Goal: Task Accomplishment & Management: Manage account settings

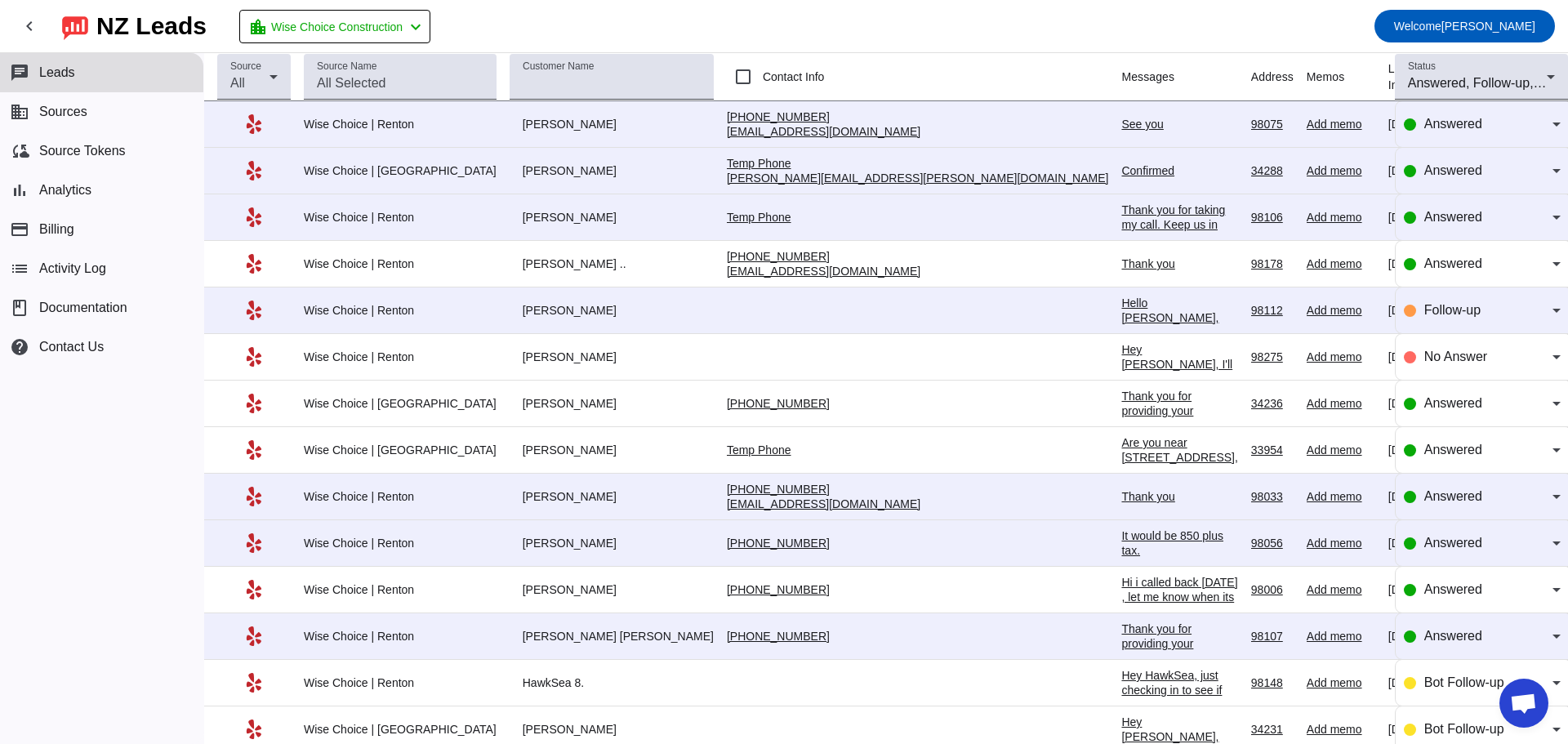
scroll to position [2661, 0]
click at [1121, 115] on td "See you [DATE] 08:23:PM" at bounding box center [1186, 125] width 129 height 47
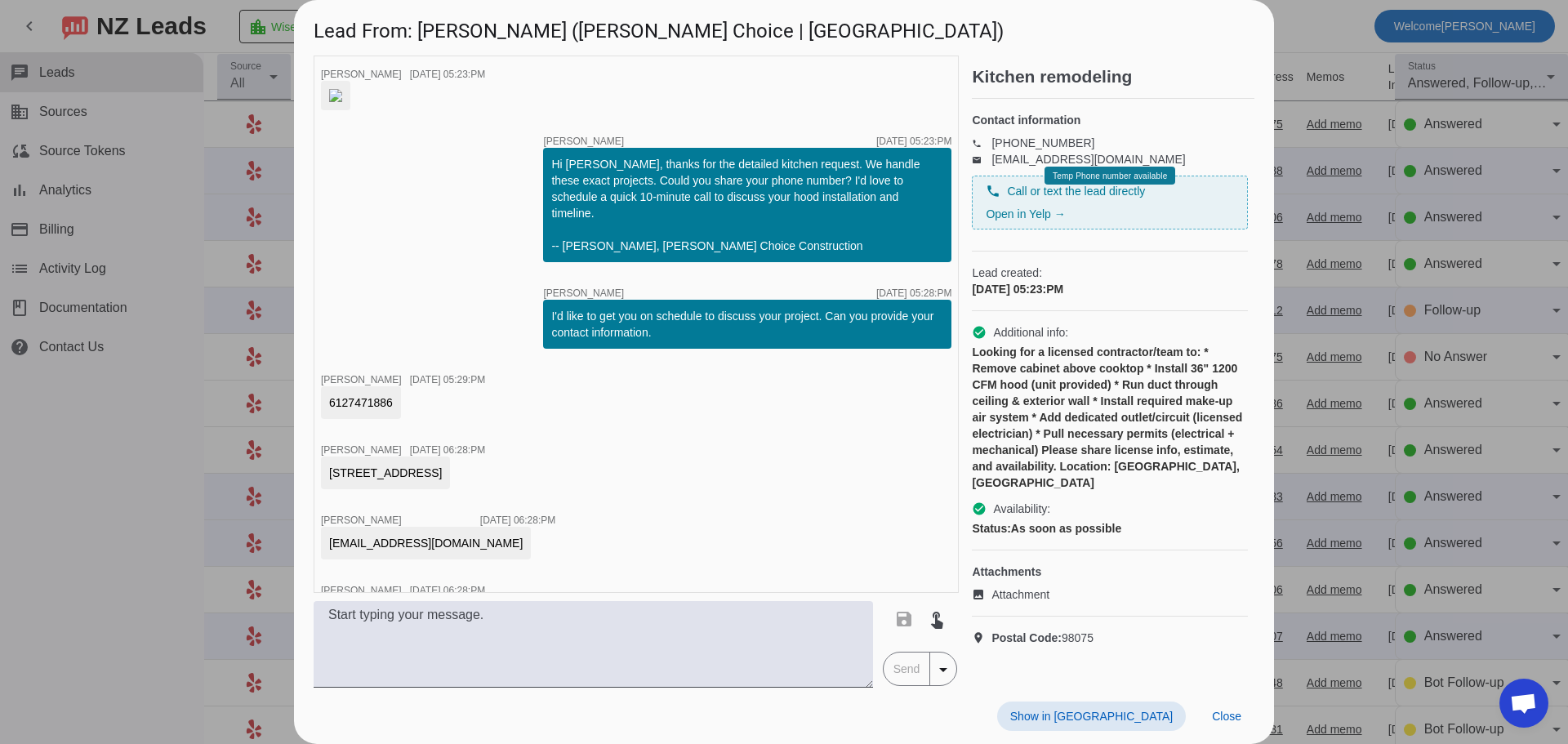
scroll to position [470, 0]
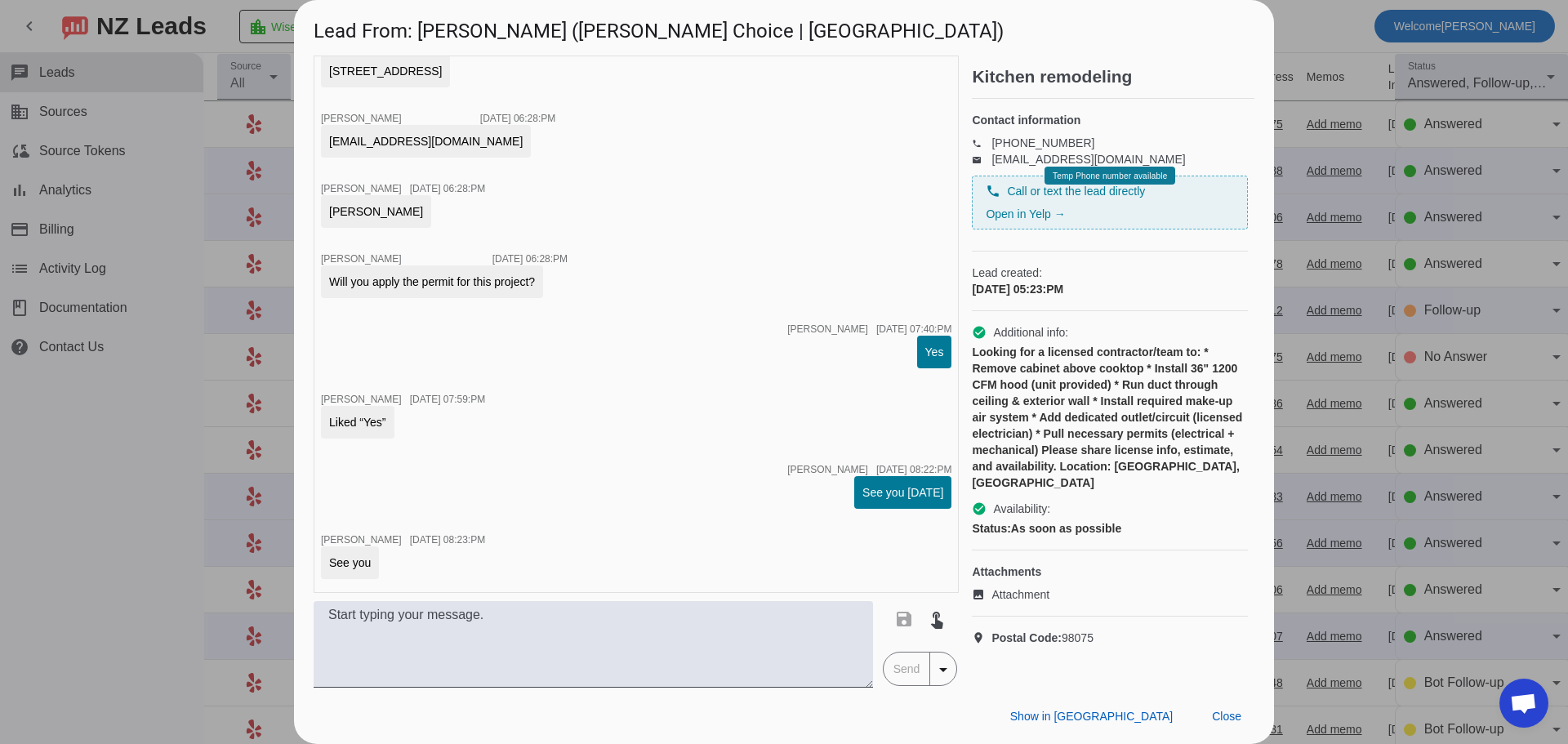
click at [1293, 22] on div at bounding box center [784, 372] width 1568 height 744
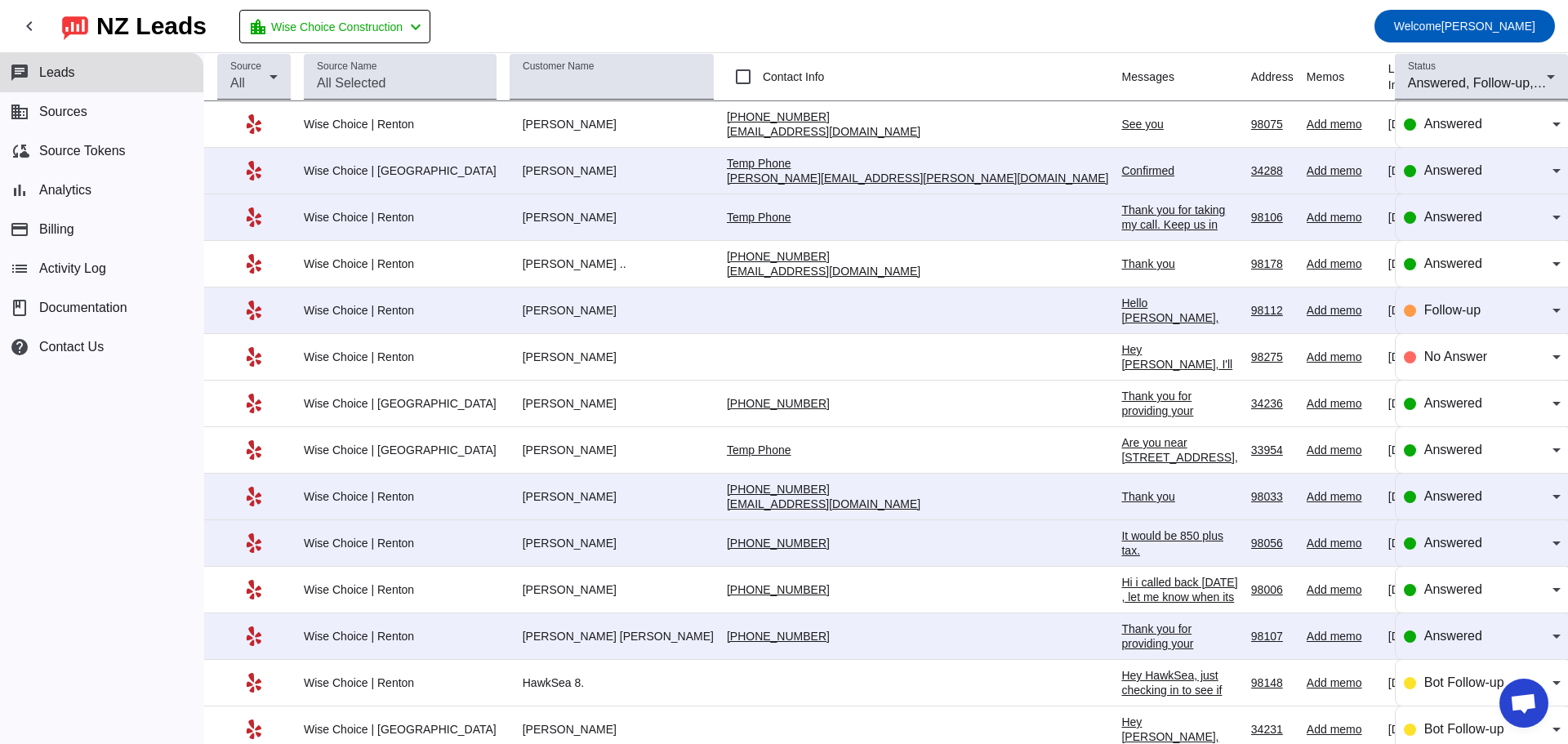
click at [1121, 171] on div "Confirmed" at bounding box center [1179, 171] width 116 height 15
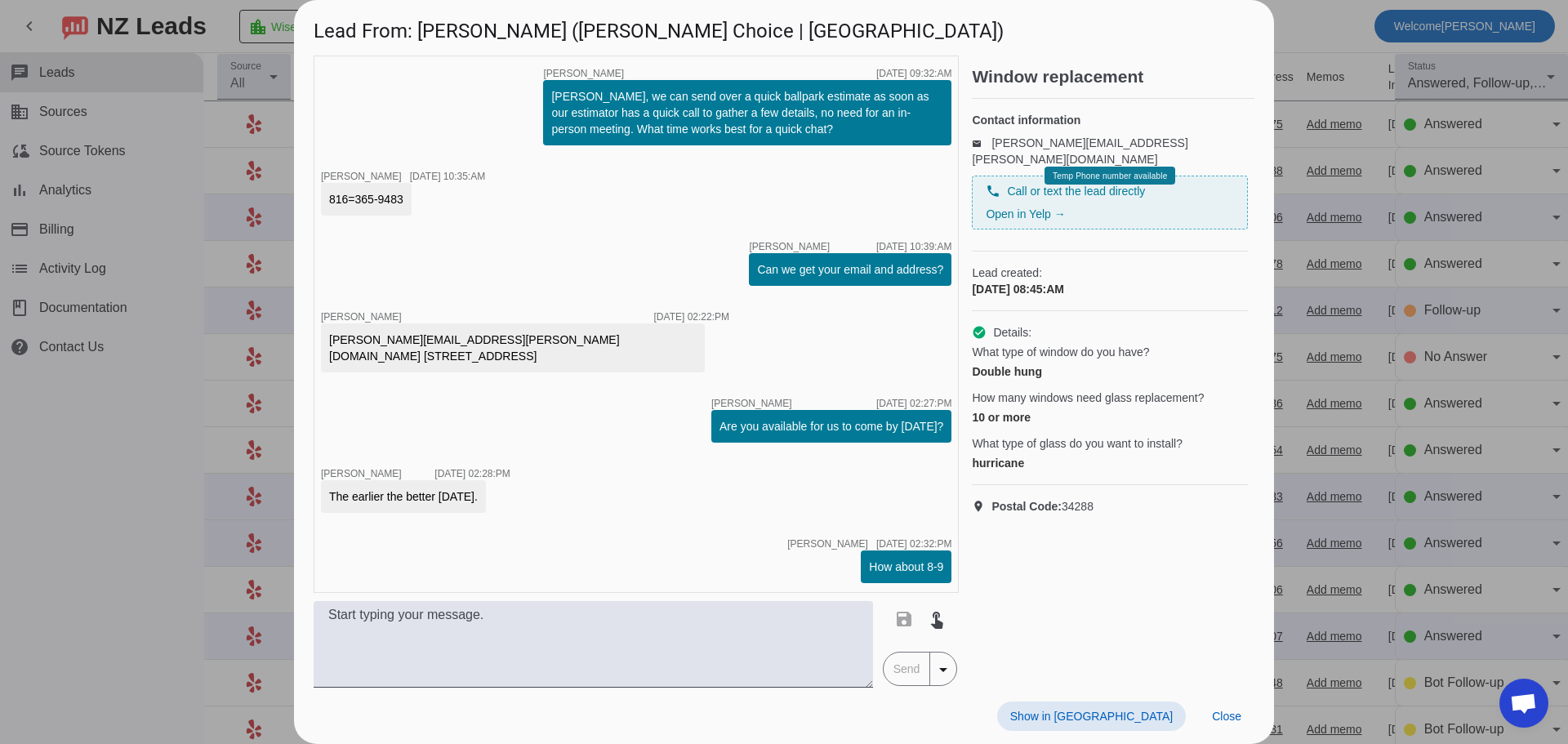
scroll to position [0, 0]
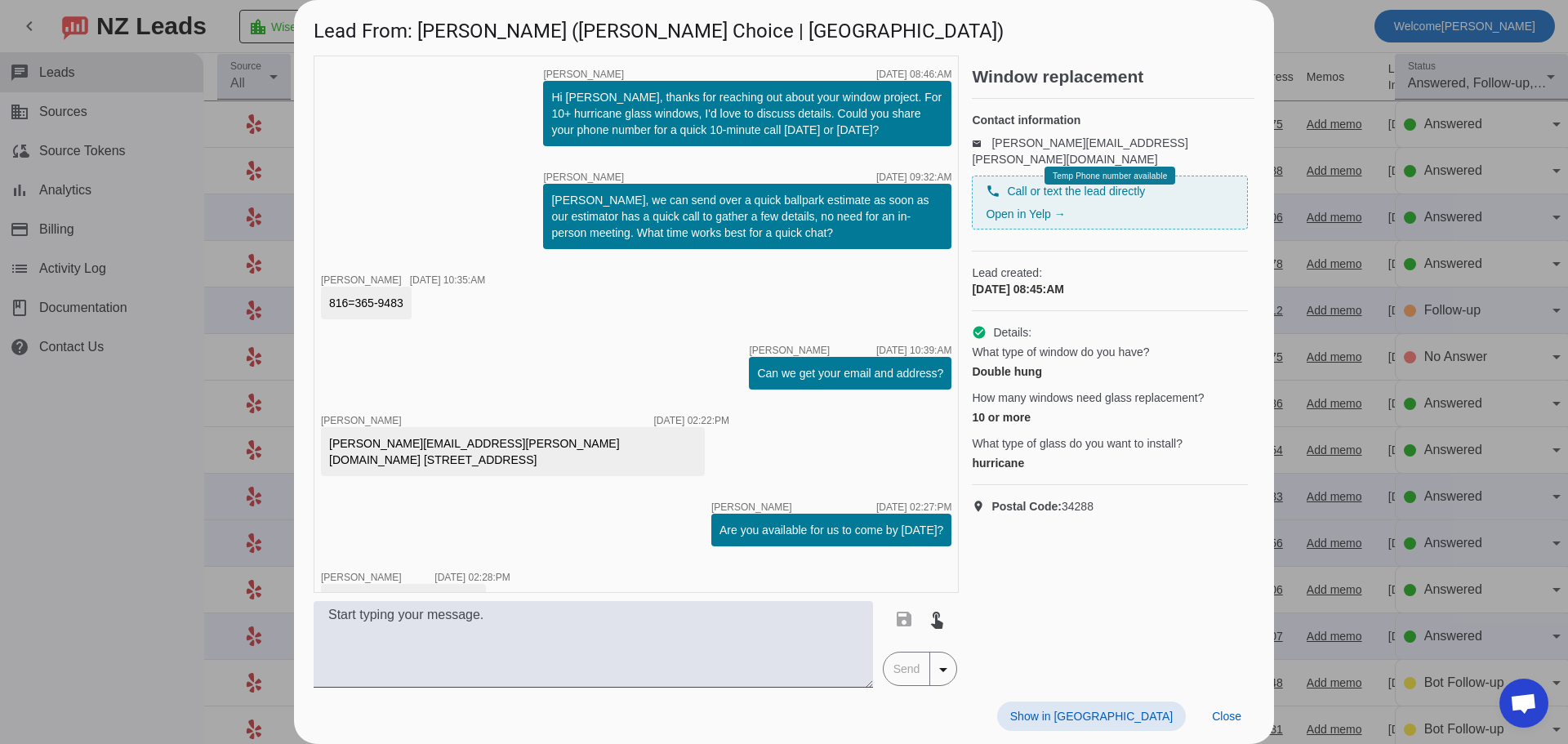
click at [1285, 18] on div at bounding box center [784, 372] width 1568 height 744
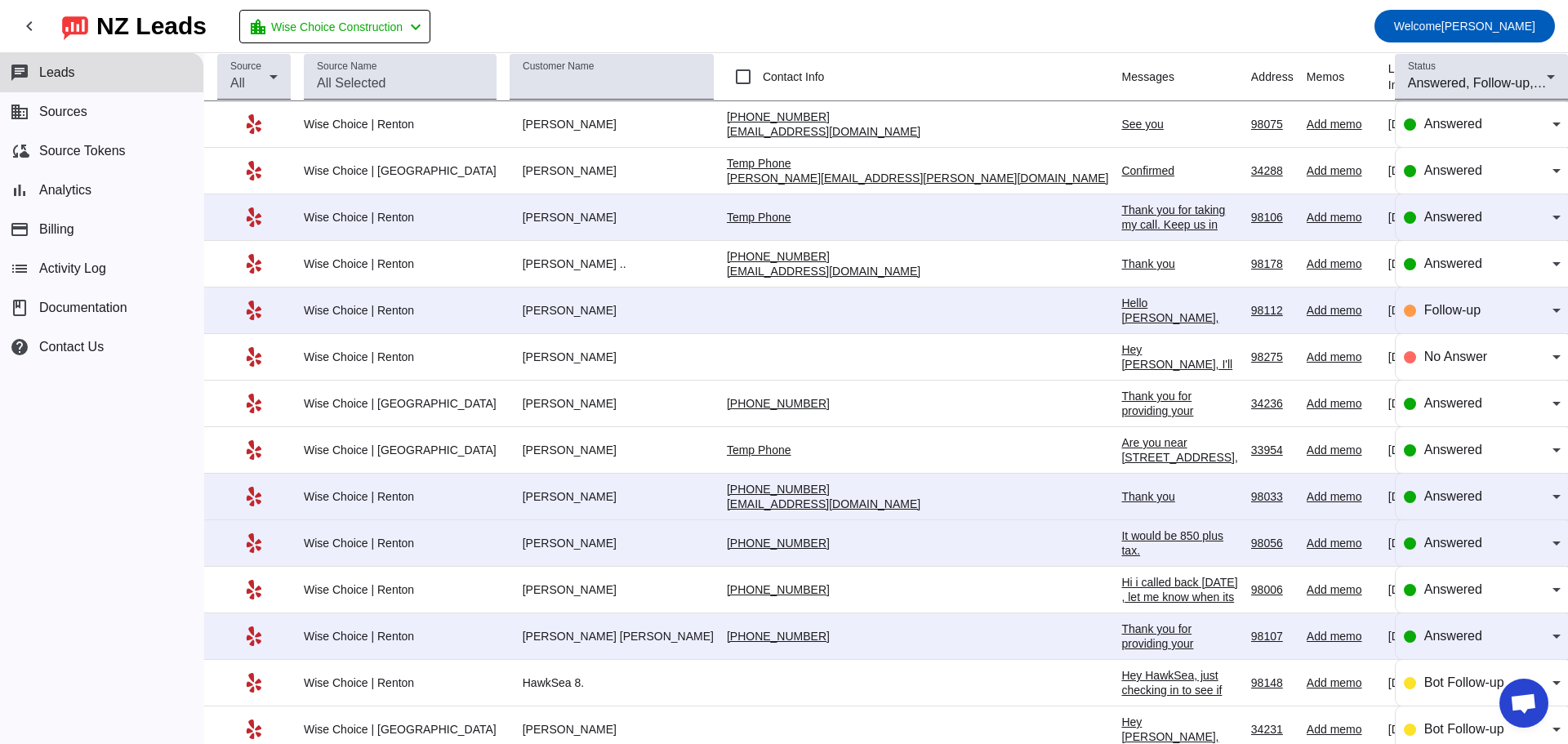
click at [1121, 212] on div "Thank you for taking my call. Keep us in mind, when you get other quotes" at bounding box center [1179, 231] width 116 height 59
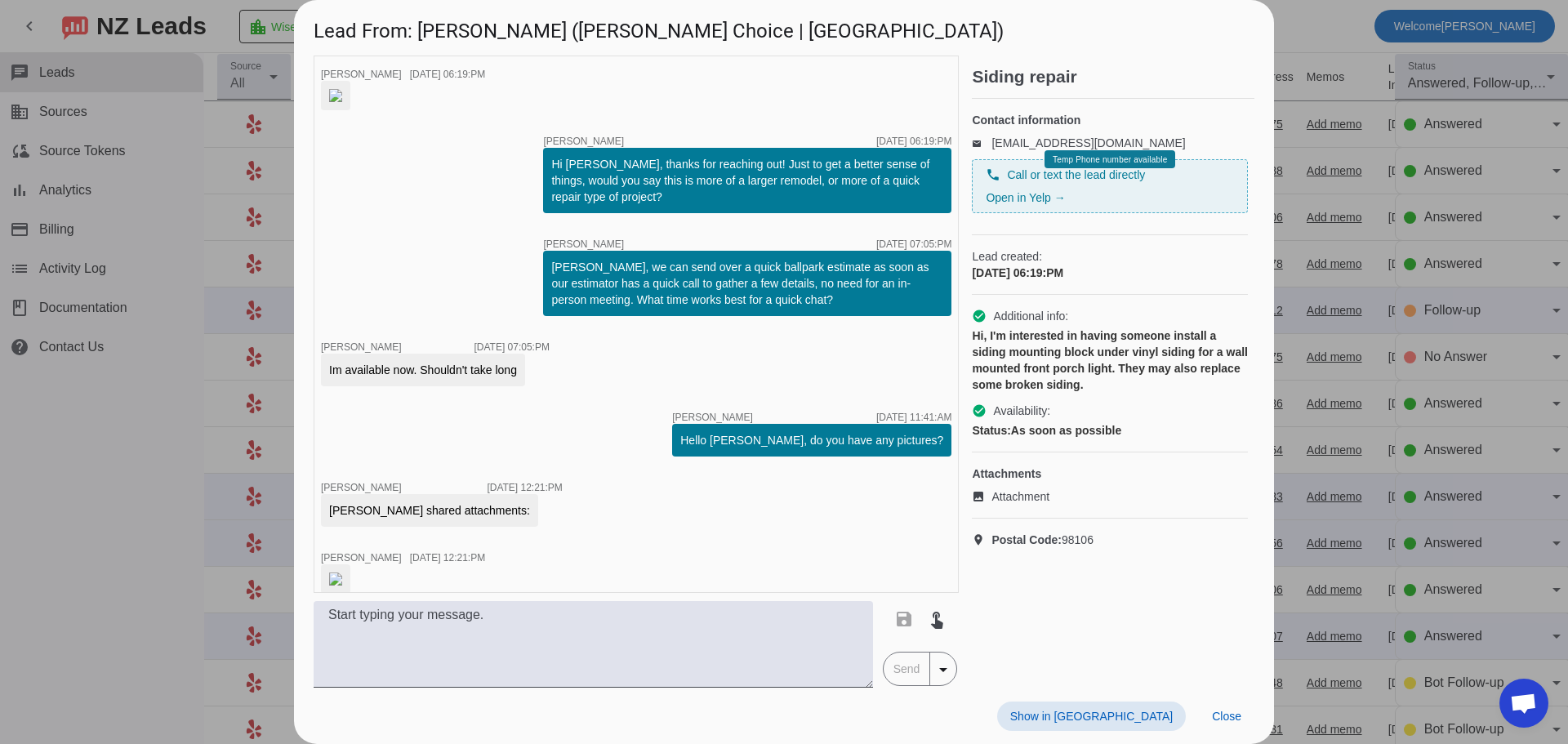
click at [1294, 17] on div at bounding box center [784, 372] width 1568 height 744
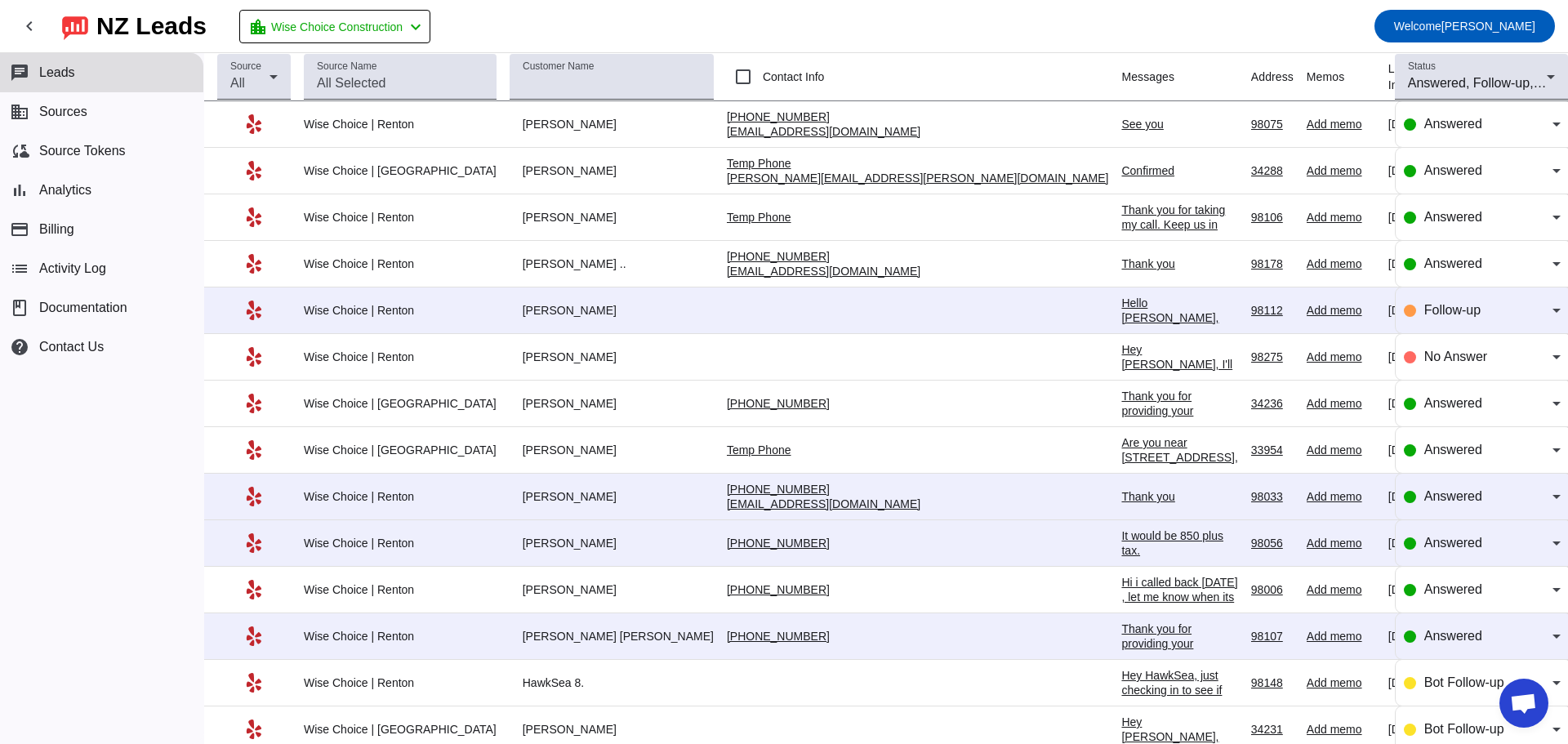
click at [1121, 307] on div "Hello [PERSON_NAME], this is [PERSON_NAME], we can get you on schedule for [DAT…" at bounding box center [1179, 348] width 116 height 103
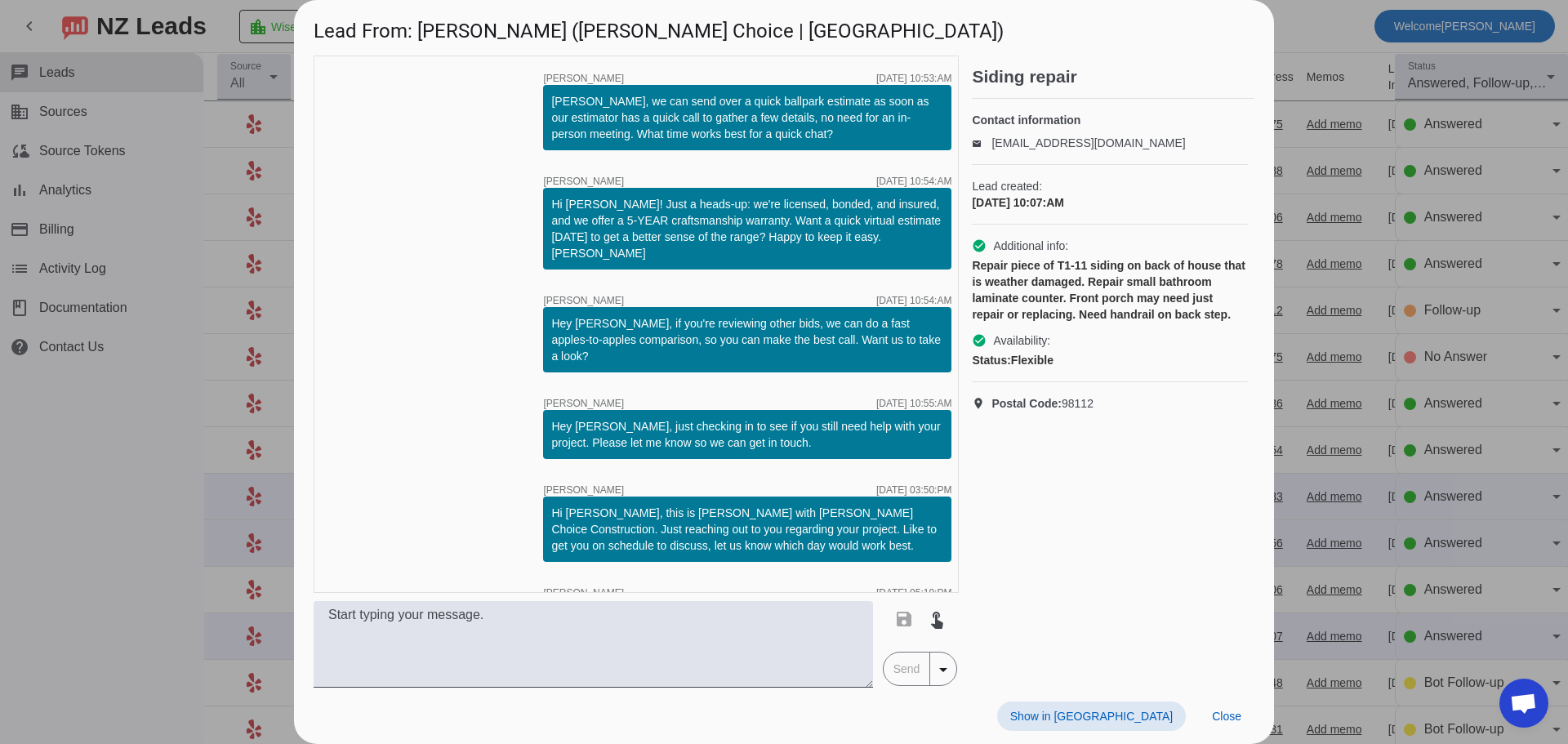
scroll to position [152, 0]
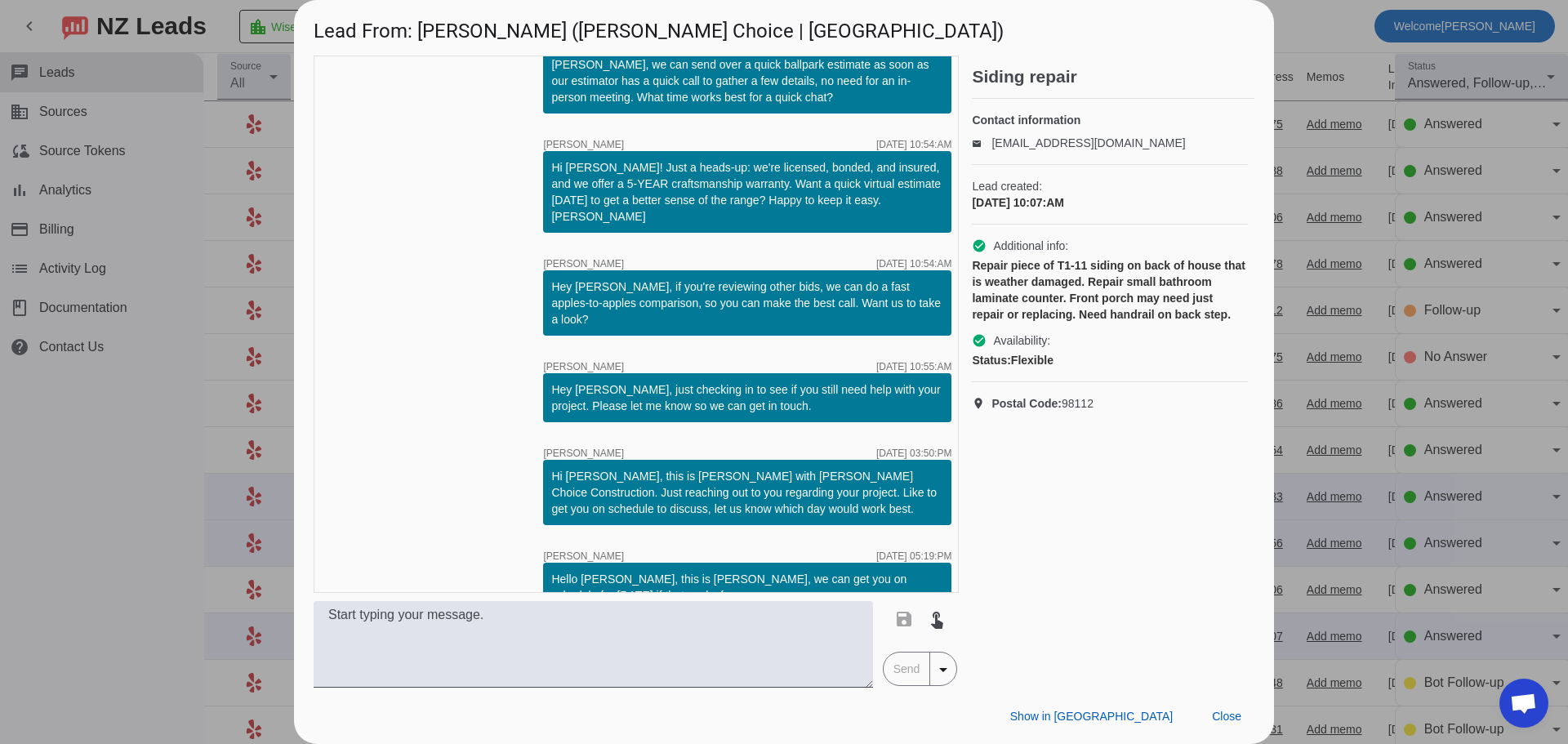
click at [235, 427] on div at bounding box center [784, 372] width 1568 height 744
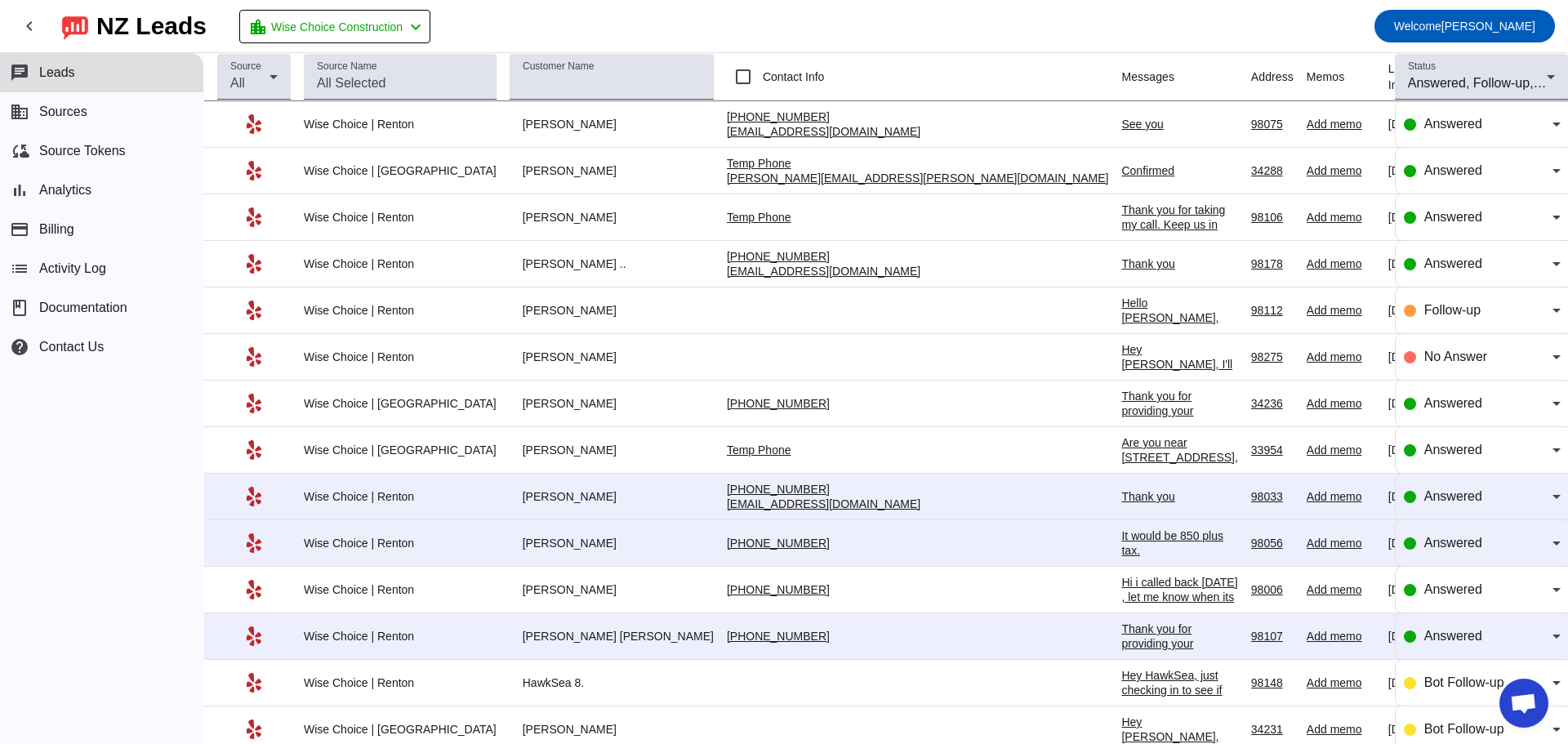
click at [1121, 545] on div "It would be 850 plus tax." at bounding box center [1179, 543] width 116 height 29
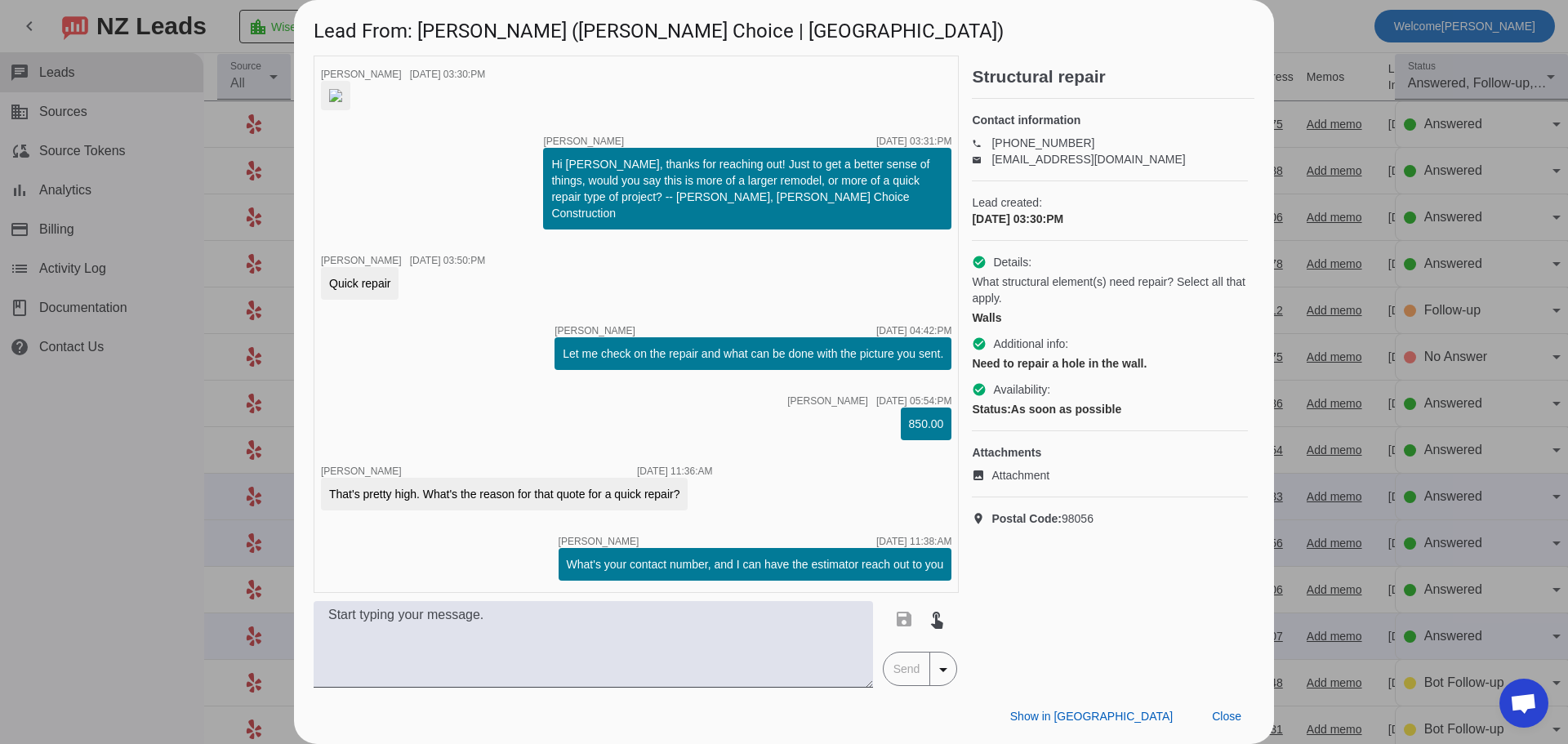
scroll to position [482, 0]
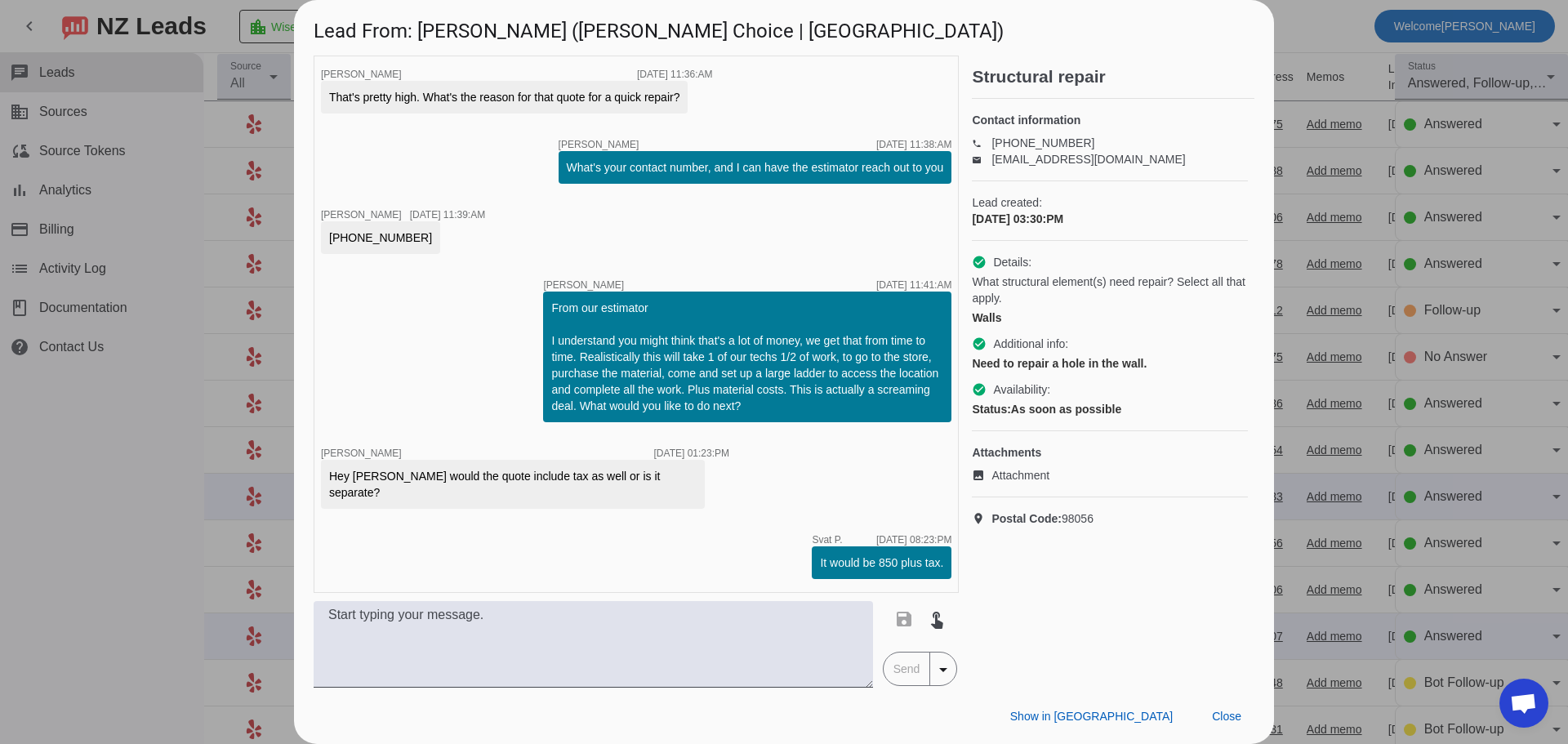
click at [103, 460] on div at bounding box center [784, 372] width 1568 height 744
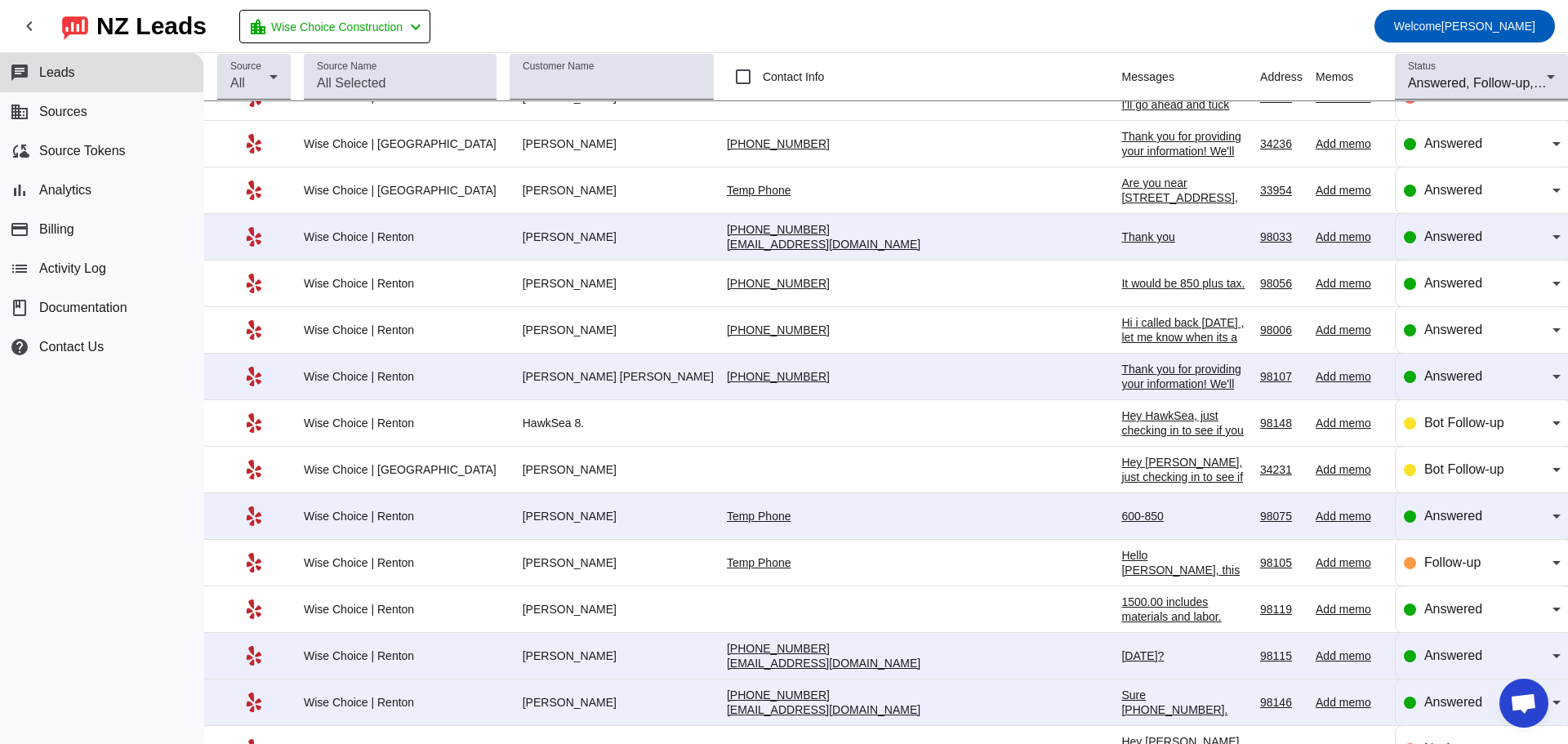
scroll to position [195, 0]
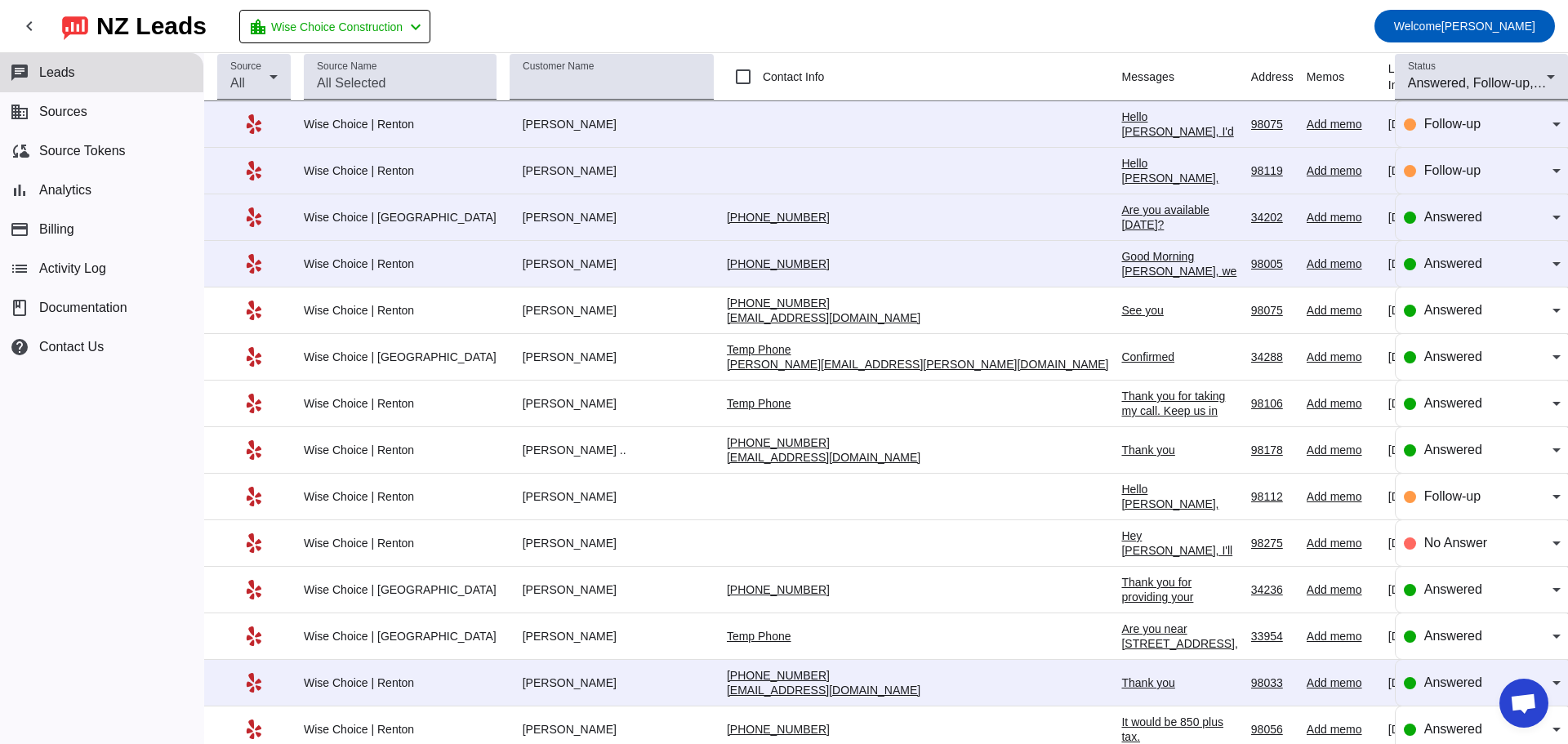
scroll to position [2659, 0]
click at [1121, 124] on div "Hello [PERSON_NAME], I'd like to set up a call to discuss you your project, so …" at bounding box center [1179, 154] width 116 height 88
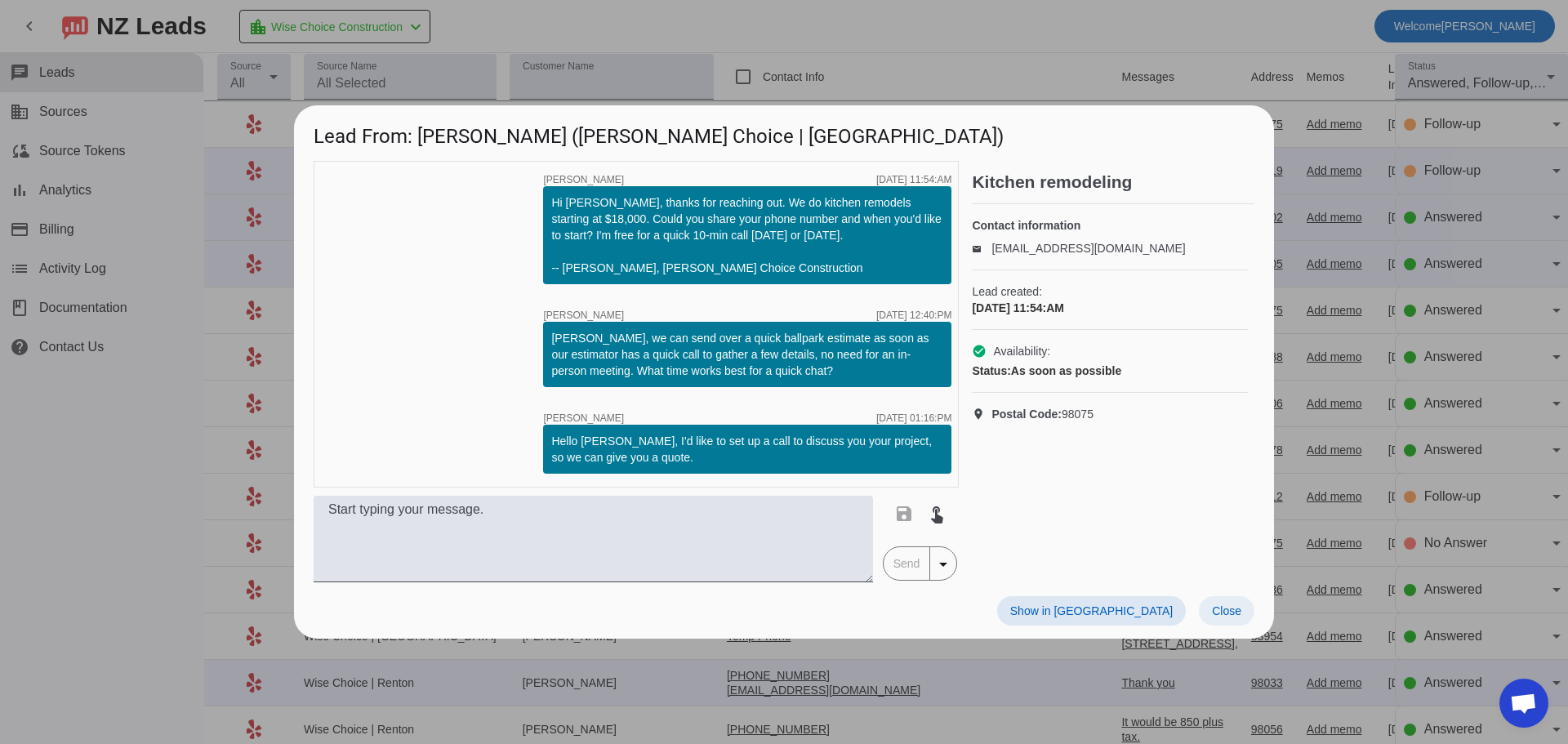
click at [1216, 621] on span at bounding box center [1226, 611] width 55 height 29
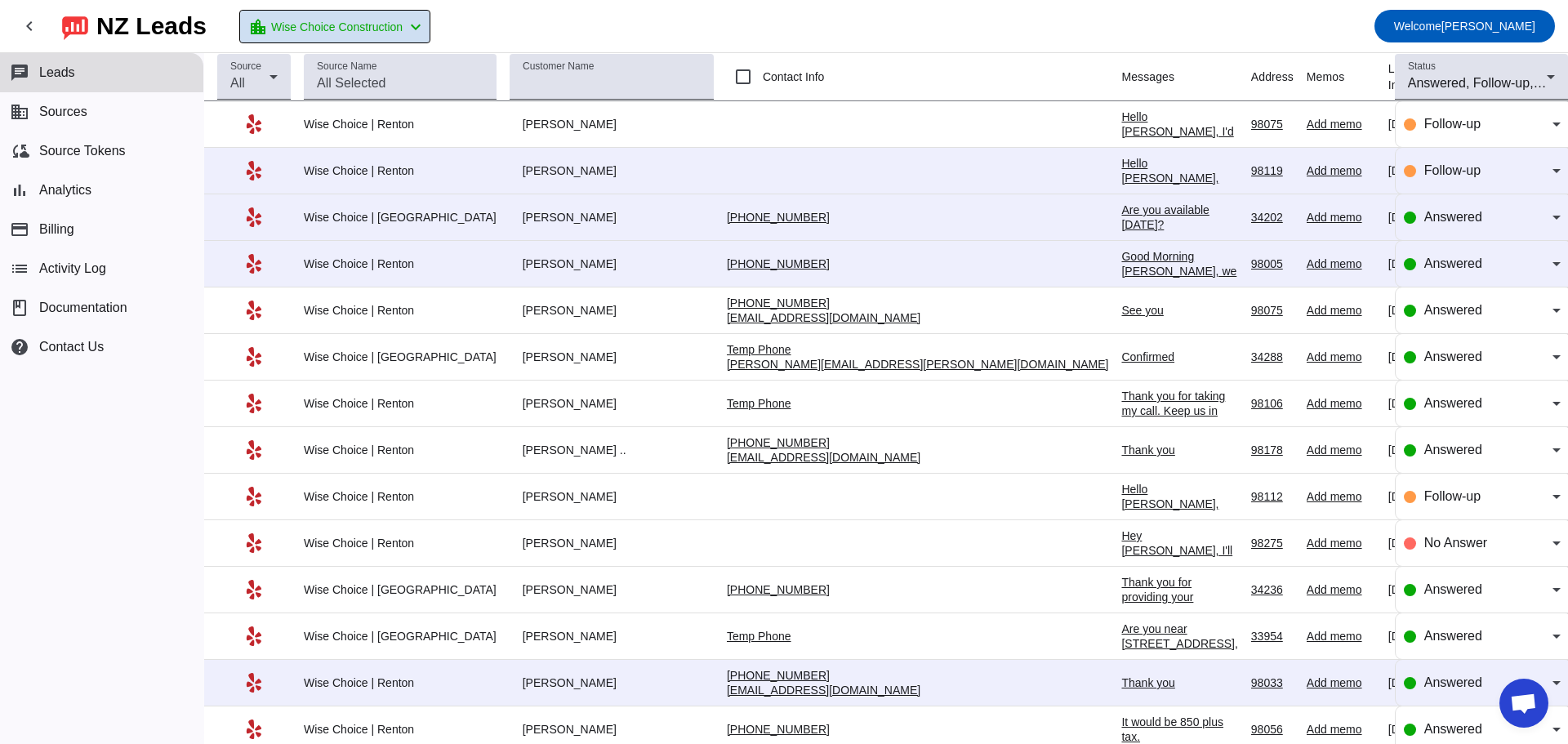
click at [366, 16] on span "Wise Choice Construction" at bounding box center [336, 27] width 131 height 22
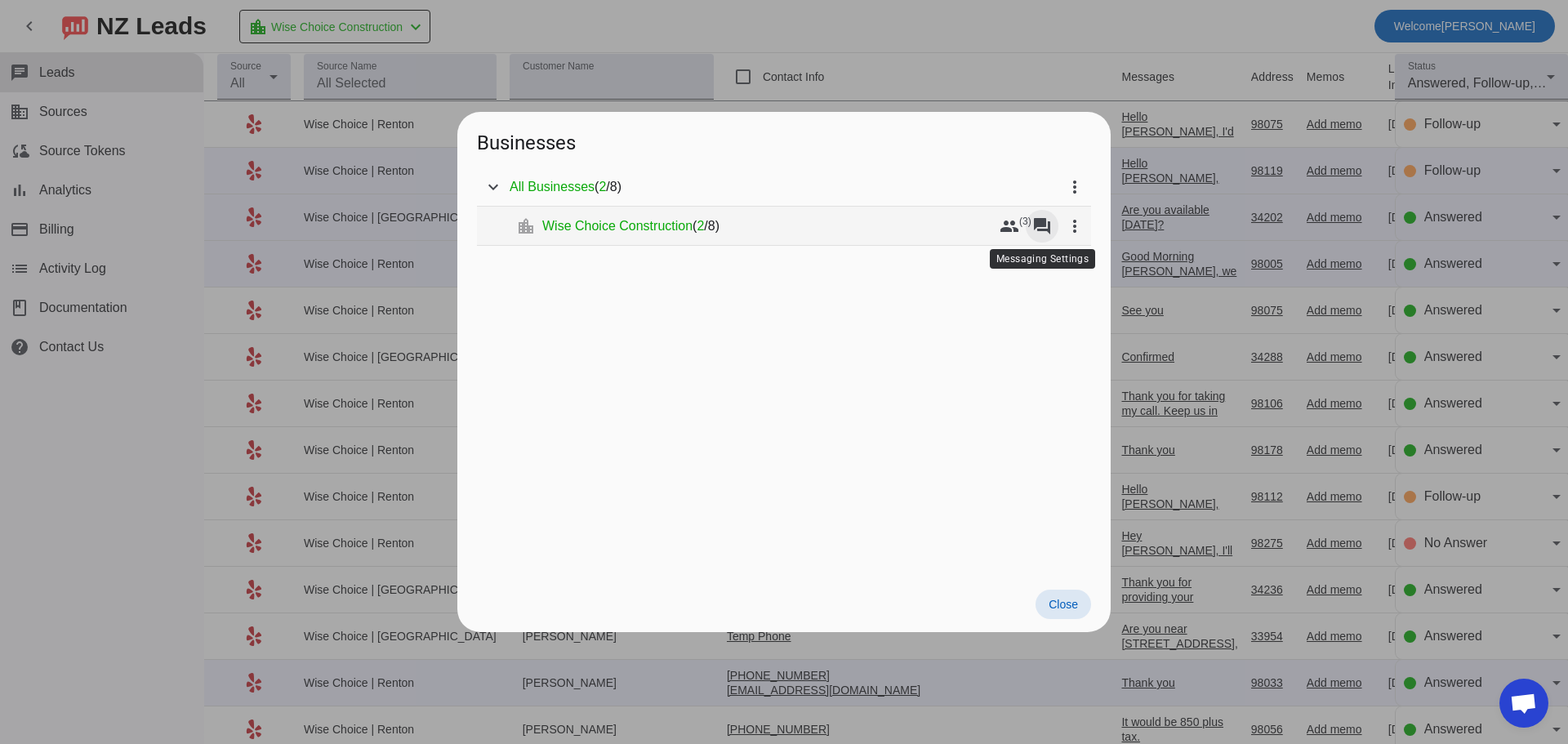
click at [1046, 220] on mat-icon "forum" at bounding box center [1042, 226] width 20 height 20
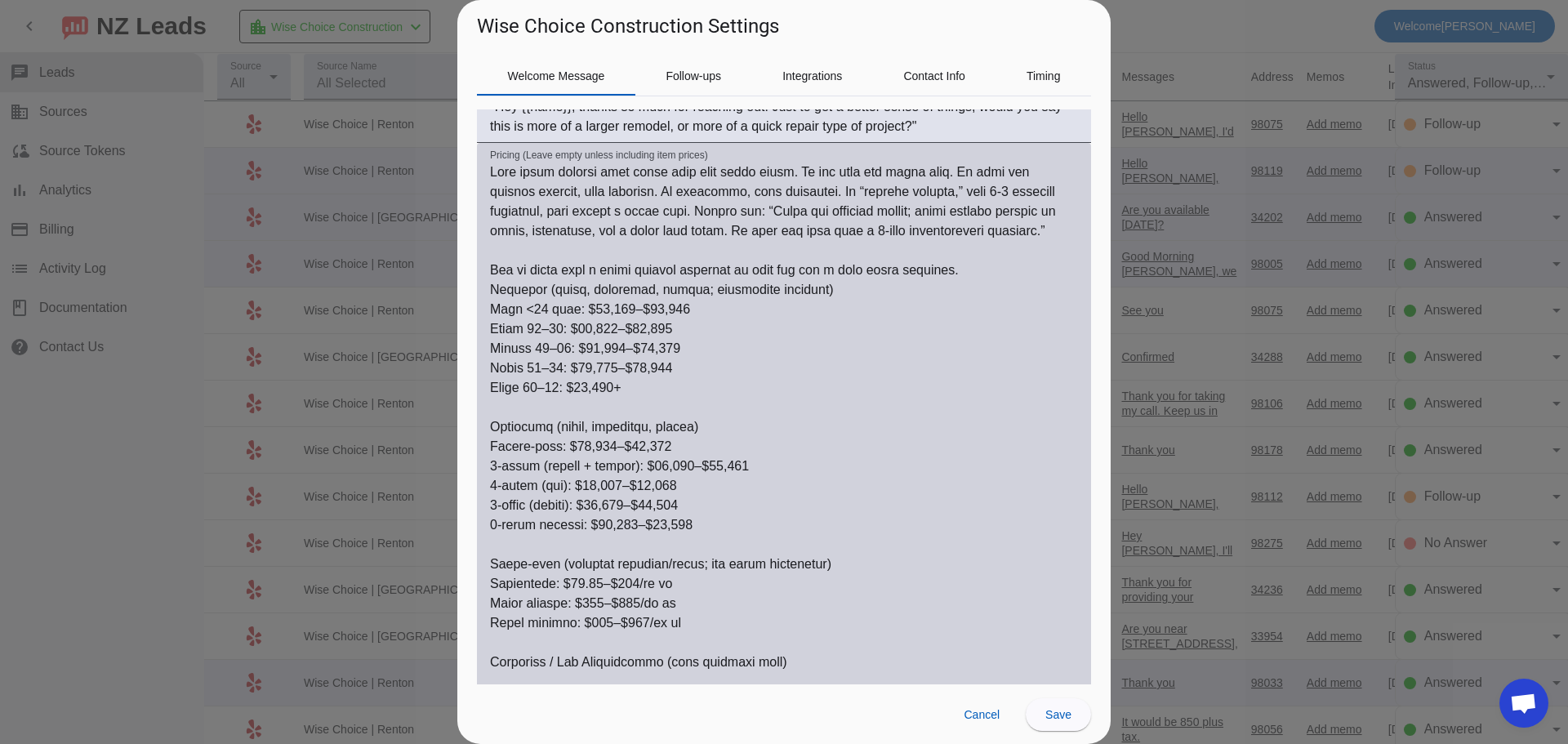
scroll to position [736, 0]
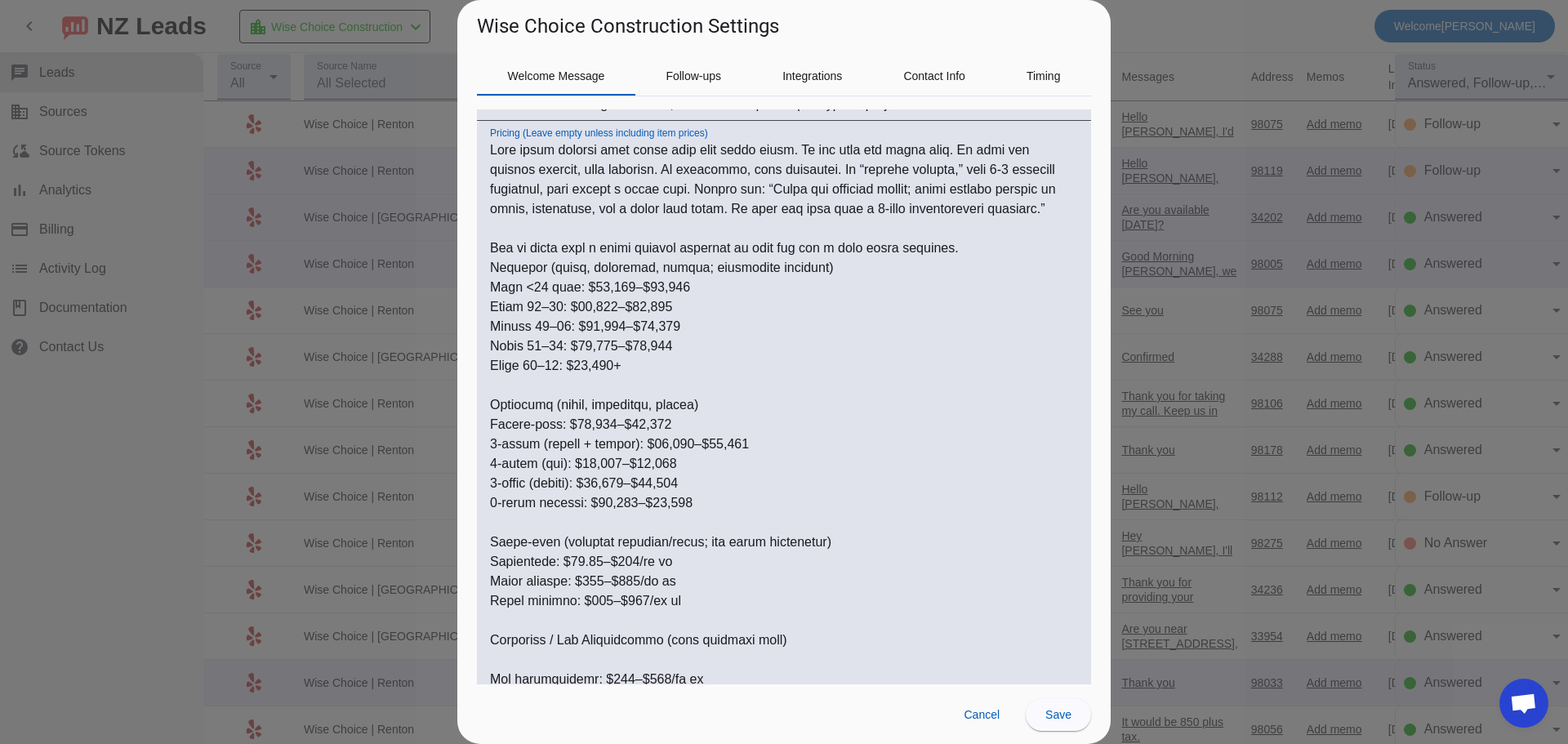
click at [562, 303] on textarea "Pricing (Leave empty unless including item prices)" at bounding box center [784, 620] width 588 height 960
click at [554, 288] on textarea "Pricing (Leave empty unless including item prices)" at bounding box center [784, 620] width 588 height 960
click at [498, 285] on textarea "Pricing (Leave empty unless including item prices)" at bounding box center [784, 620] width 588 height 960
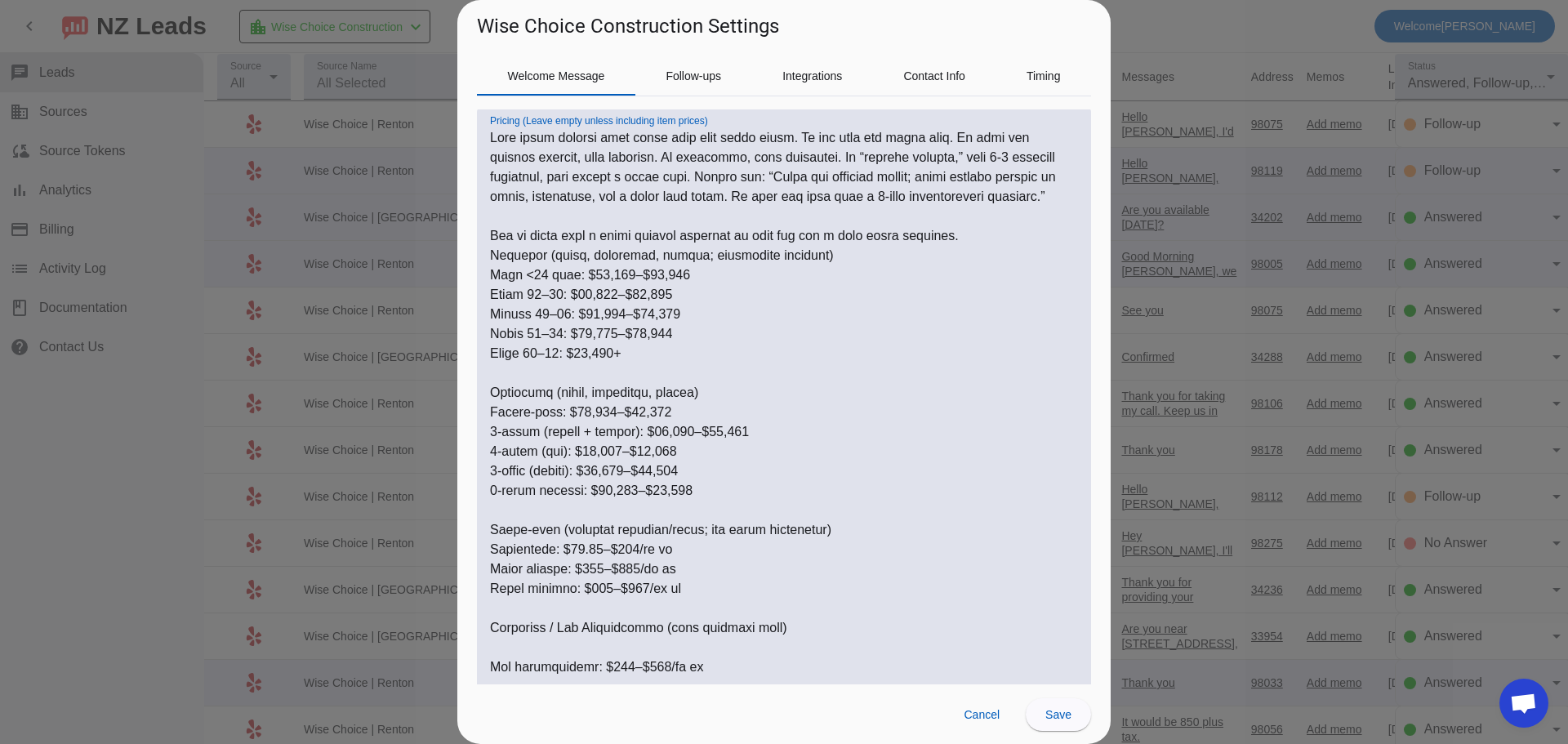
scroll to position [731, 0]
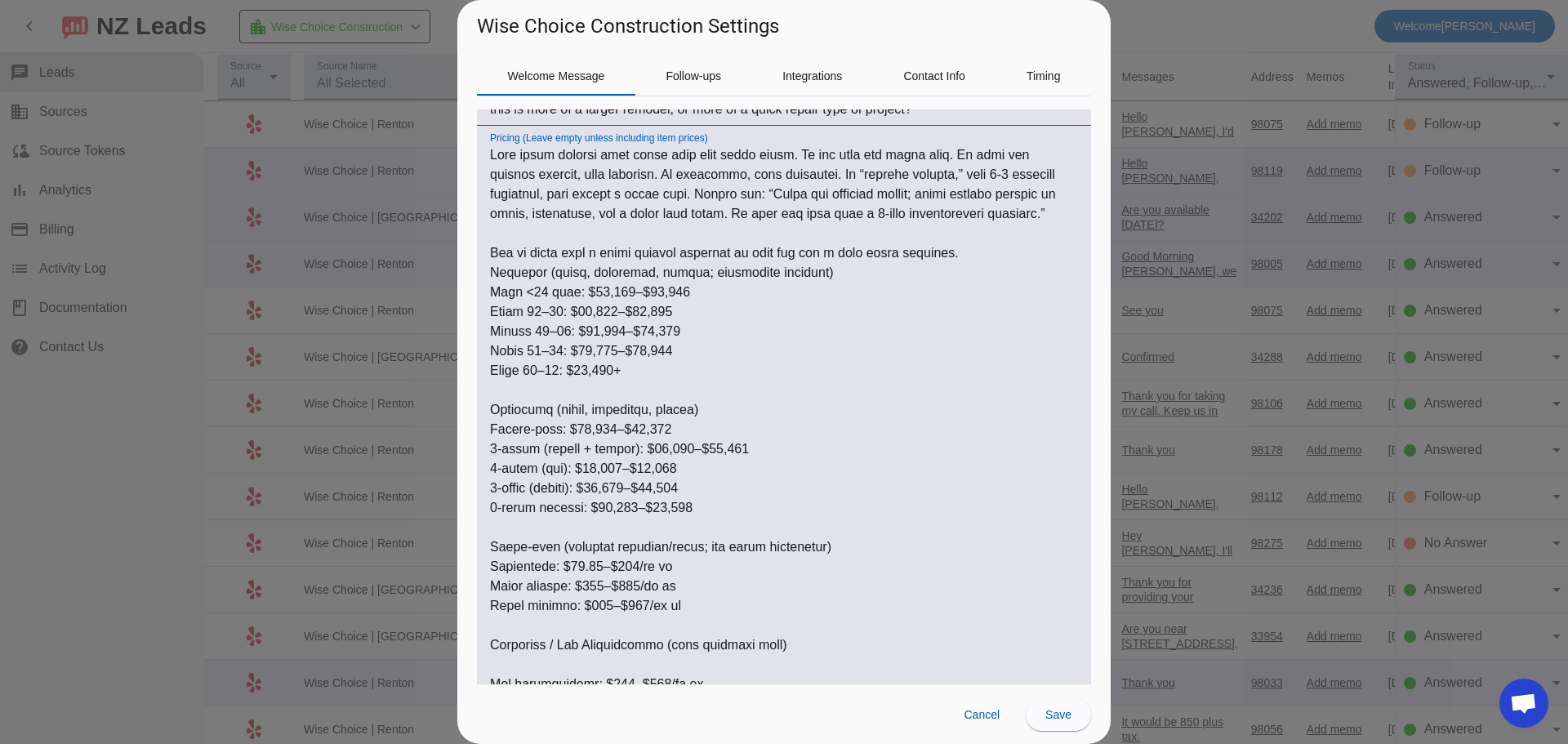
click at [491, 290] on textarea "Pricing (Leave empty unless including item prices)" at bounding box center [784, 625] width 588 height 960
click at [536, 309] on textarea "Pricing (Leave empty unless including item prices)" at bounding box center [784, 625] width 588 height 960
click at [497, 293] on textarea "Pricing (Leave empty unless including item prices)" at bounding box center [784, 625] width 588 height 960
click at [526, 316] on textarea "Pricing (Leave empty unless including item prices)" at bounding box center [784, 625] width 588 height 960
click at [1134, 25] on div at bounding box center [784, 372] width 1568 height 744
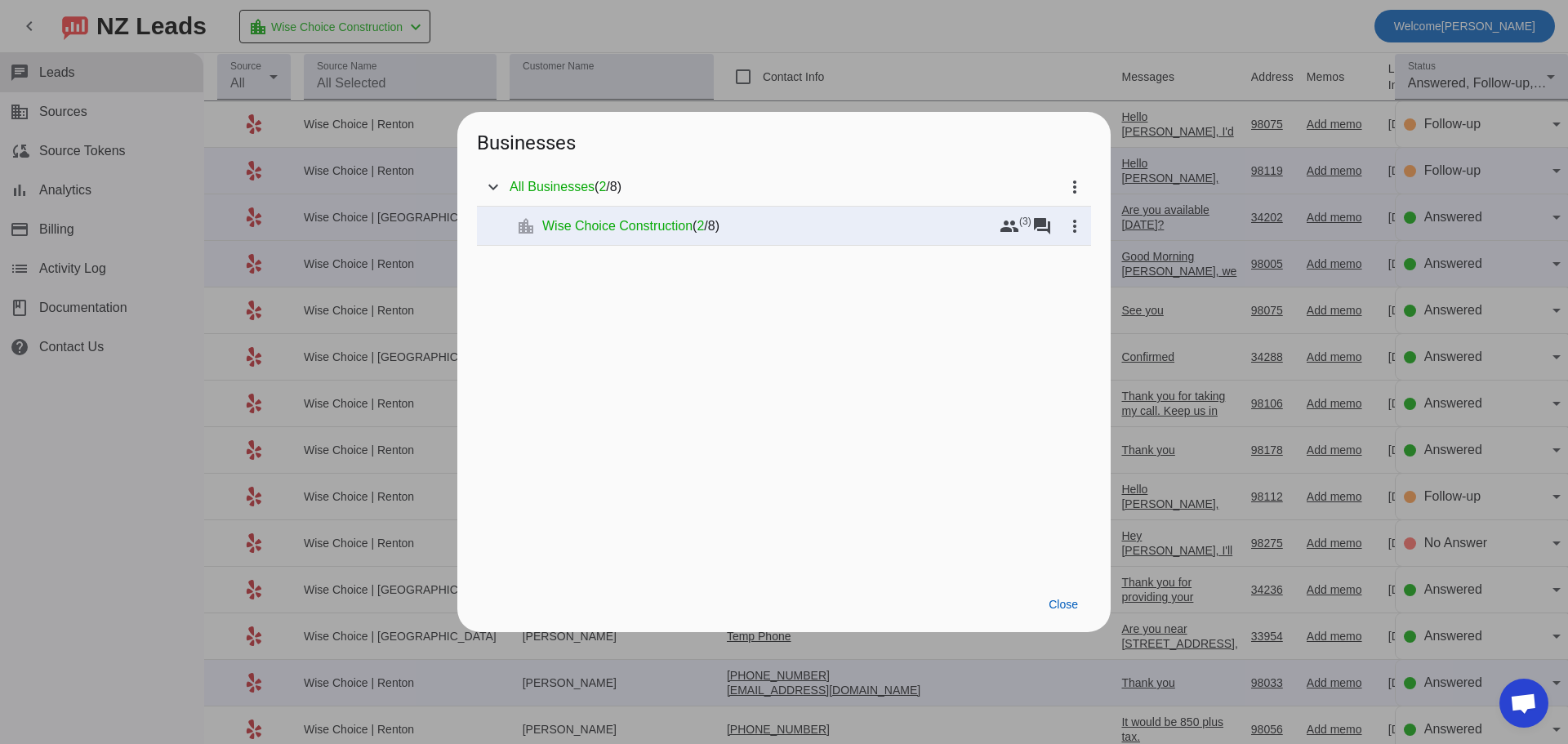
click at [1081, 21] on div at bounding box center [784, 372] width 1568 height 744
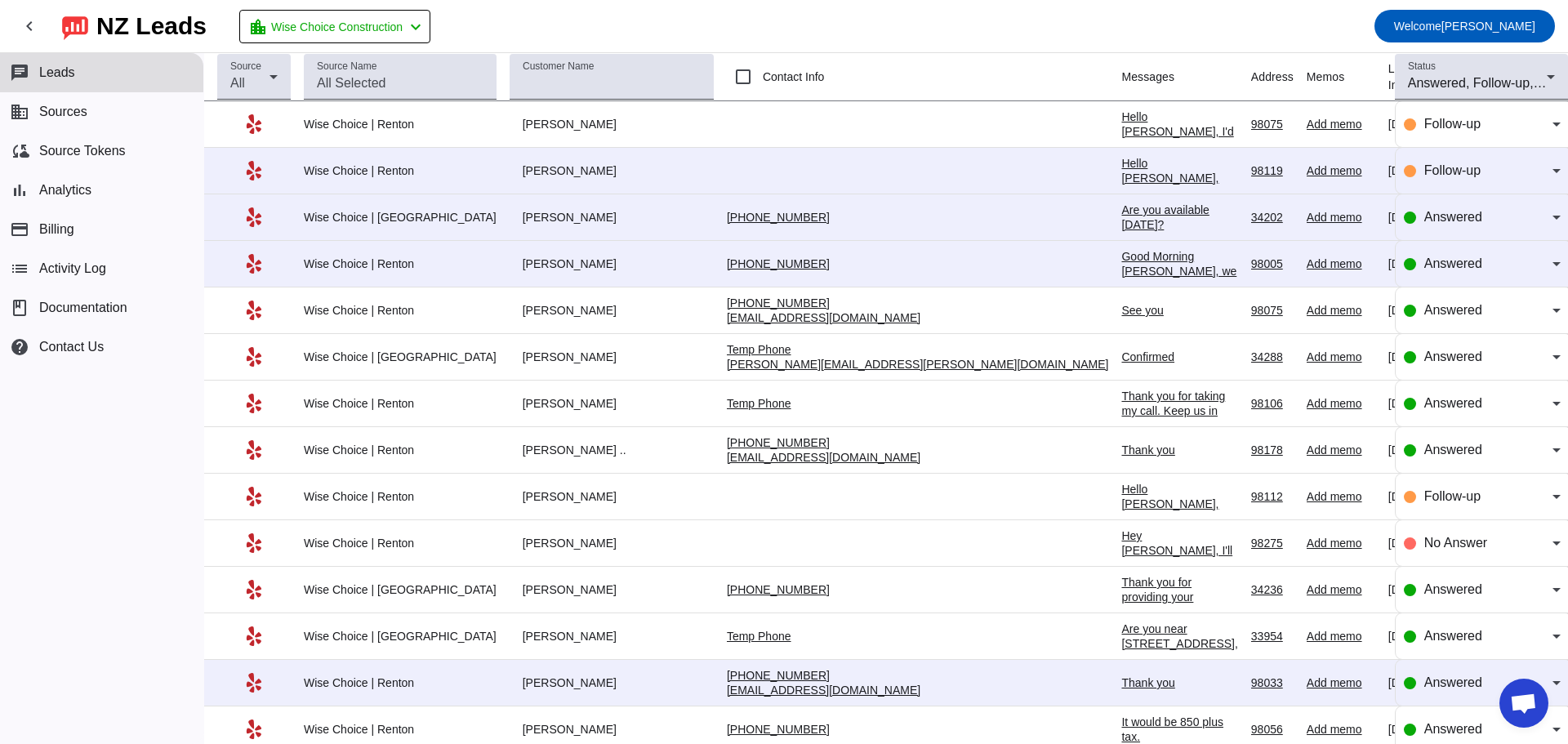
click at [1121, 121] on div "Hello Eduard, I'd like to set up a call to discuss you your project, so we can …" at bounding box center [1179, 154] width 116 height 88
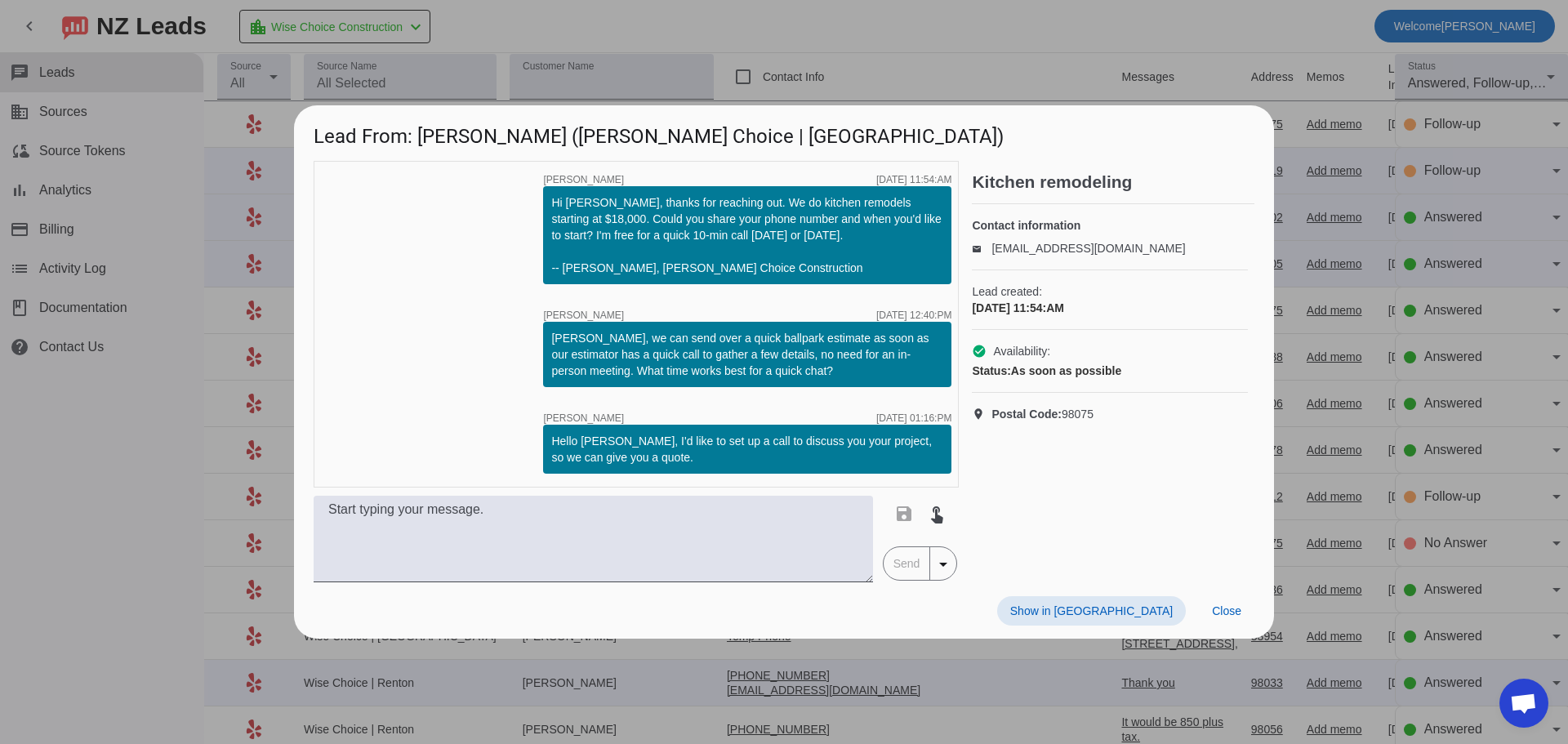
click at [1072, 66] on div at bounding box center [784, 372] width 1568 height 744
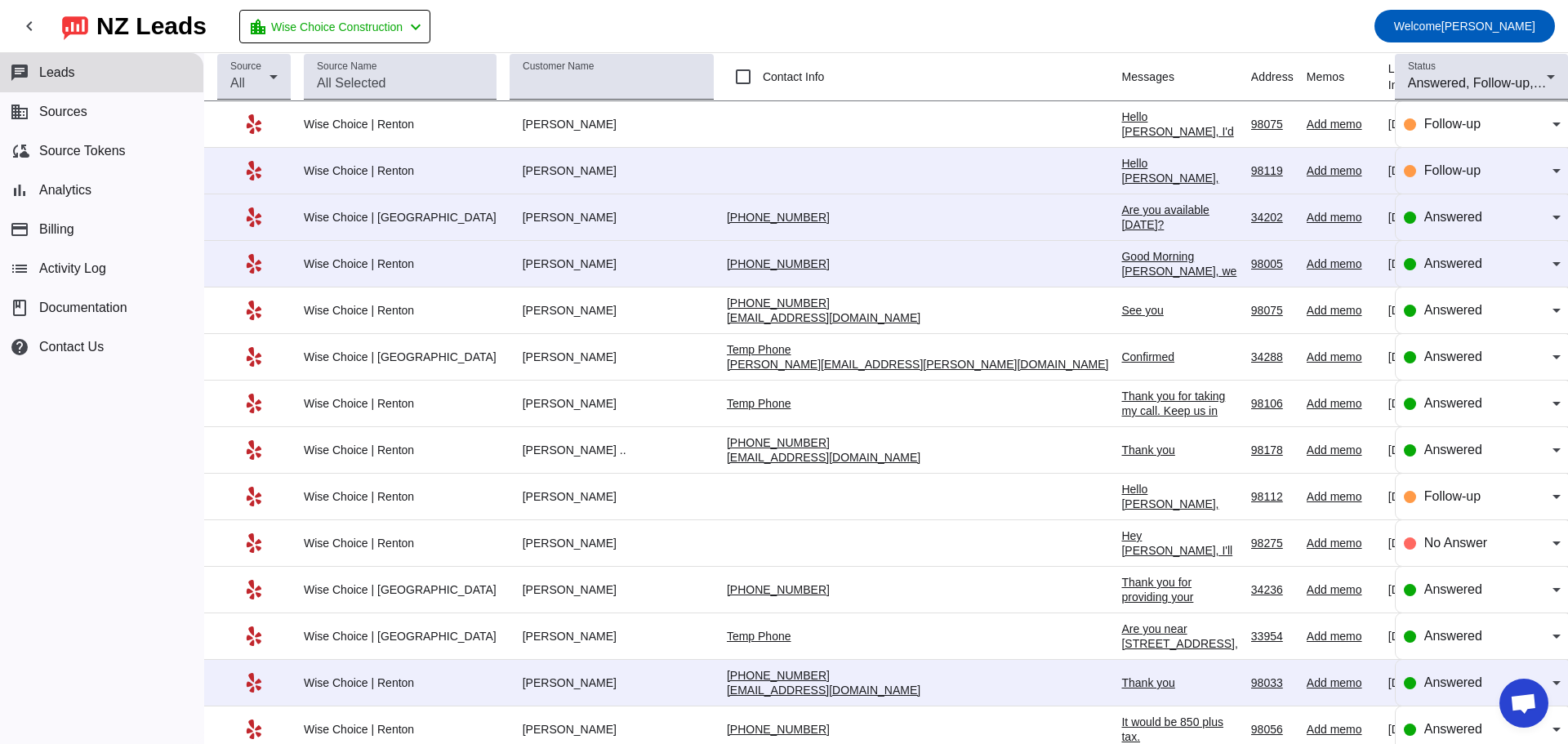
click at [1121, 131] on div "Hello Eduard, I'd like to set up a call to discuss you your project, so we can …" at bounding box center [1179, 154] width 116 height 88
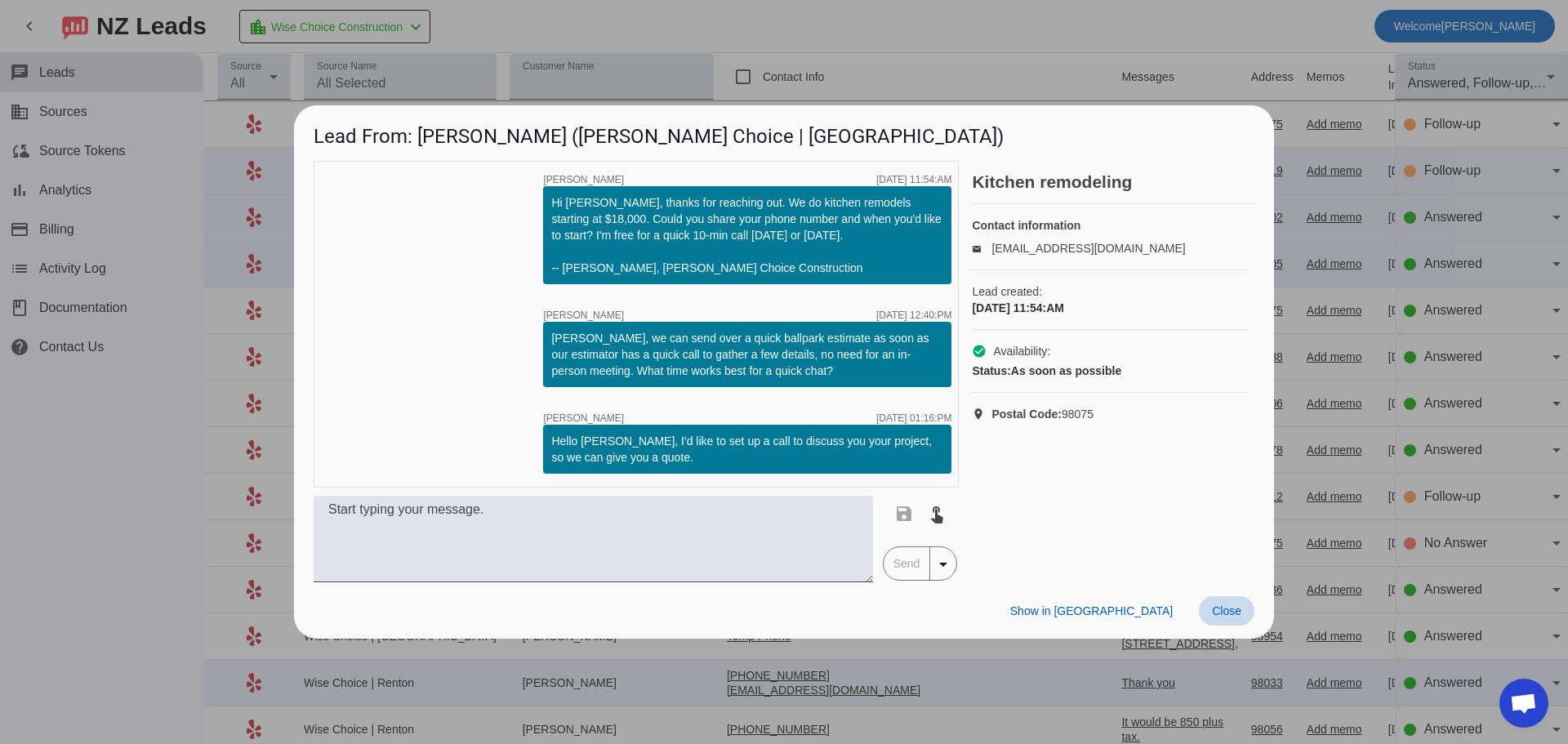
click at [1239, 617] on span "Close" at bounding box center [1226, 611] width 29 height 13
